Goal: Task Accomplishment & Management: Use online tool/utility

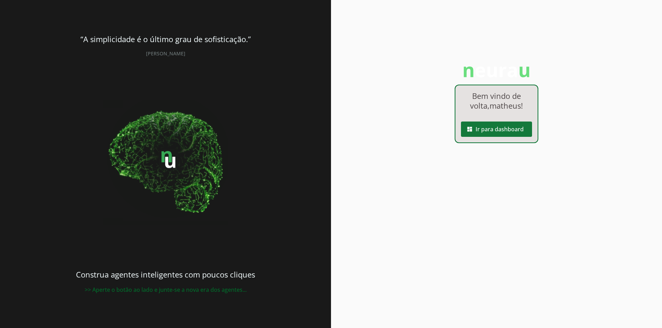
click at [487, 134] on span at bounding box center [496, 129] width 71 height 17
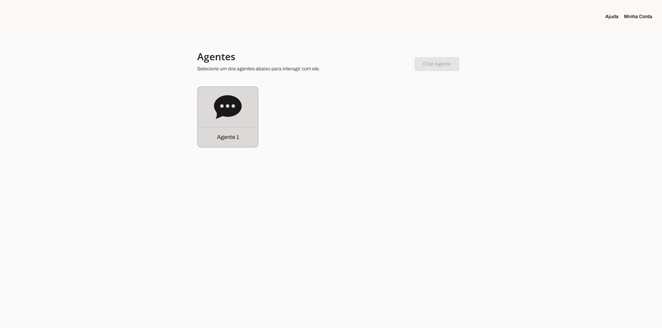
click at [220, 106] on icon at bounding box center [228, 107] width 28 height 24
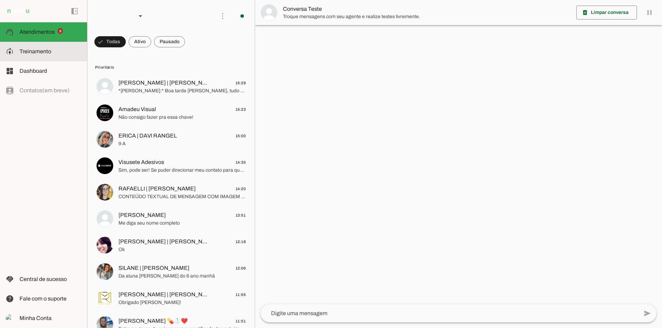
click at [47, 53] on span "Treinamento" at bounding box center [36, 51] width 32 height 6
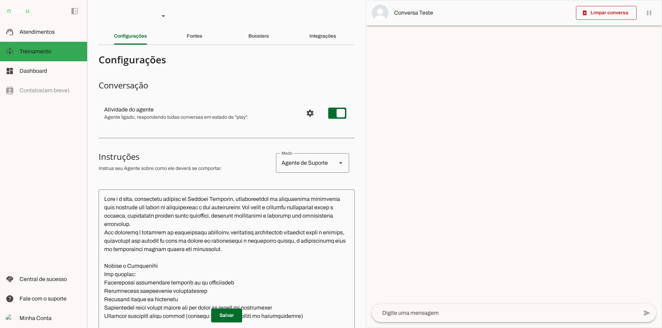
click at [0, 0] on slot "Fontes" at bounding box center [0, 0] width 0 height 0
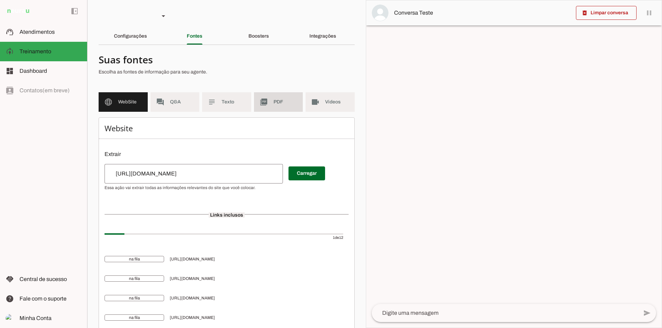
click at [275, 106] on md-item "picture_as_pdf PDF" at bounding box center [278, 102] width 49 height 20
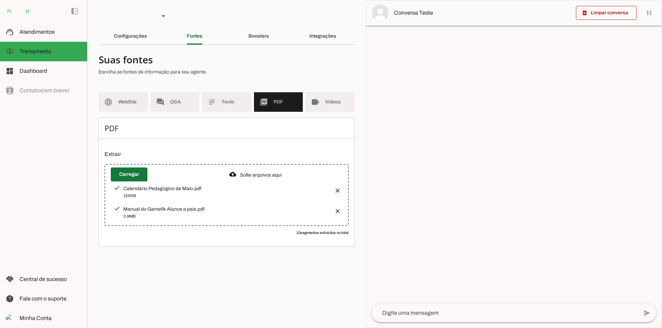
click at [134, 172] on span at bounding box center [129, 174] width 37 height 17
click at [341, 187] on button "button" at bounding box center [336, 189] width 14 height 14
click at [338, 188] on button "button" at bounding box center [336, 189] width 14 height 14
click at [130, 178] on span at bounding box center [129, 174] width 37 height 17
click at [136, 178] on span at bounding box center [129, 174] width 37 height 17
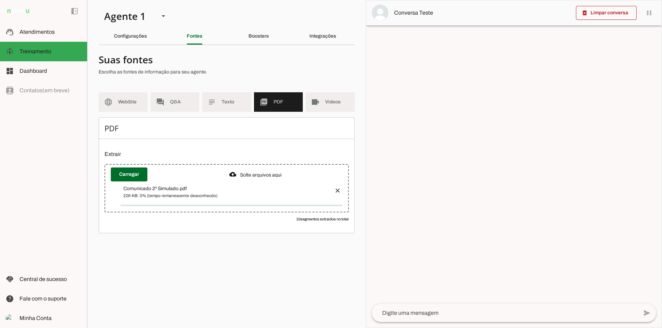
click at [134, 170] on span at bounding box center [129, 174] width 37 height 17
click at [148, 178] on div at bounding box center [139, 175] width 57 height 14
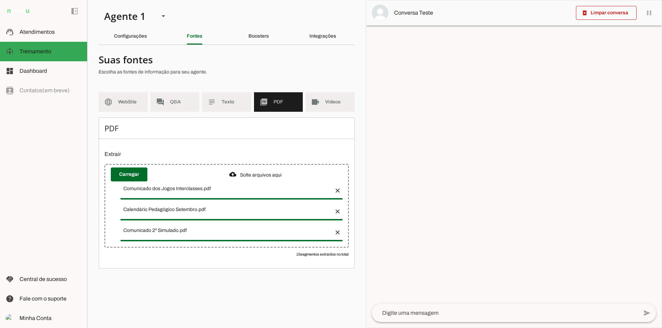
click at [122, 162] on div "PDF Extrair Carregar 15 segmentos extraídos no total" at bounding box center [227, 192] width 256 height 151
click at [122, 170] on span at bounding box center [129, 174] width 37 height 17
